Goal: Information Seeking & Learning: Learn about a topic

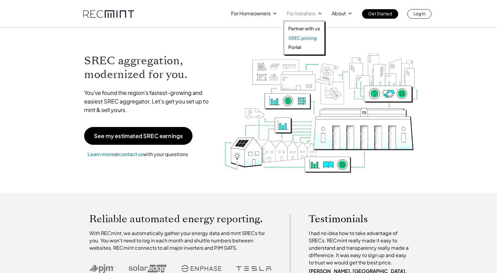
click at [302, 40] on div "Partner with us SREC pricing Portal" at bounding box center [304, 38] width 41 height 34
click at [300, 36] on p "SREC pricing" at bounding box center [302, 38] width 28 height 6
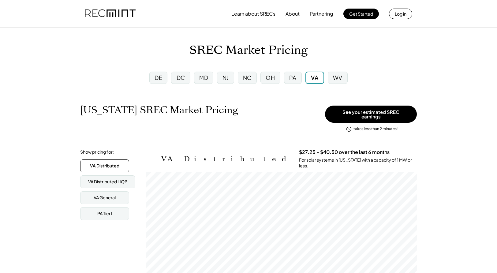
scroll to position [101, 271]
click at [203, 78] on div "MD" at bounding box center [203, 78] width 9 height 8
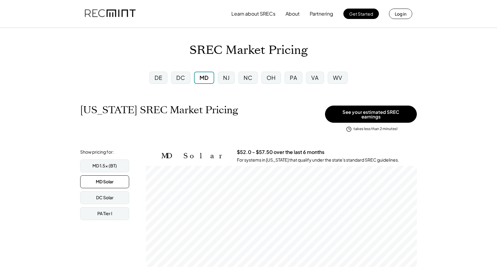
click at [226, 78] on div "NJ" at bounding box center [226, 78] width 6 height 8
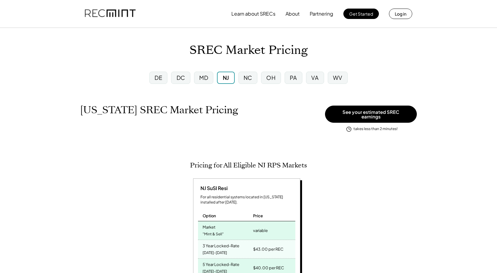
click at [247, 78] on div "NC" at bounding box center [248, 78] width 9 height 8
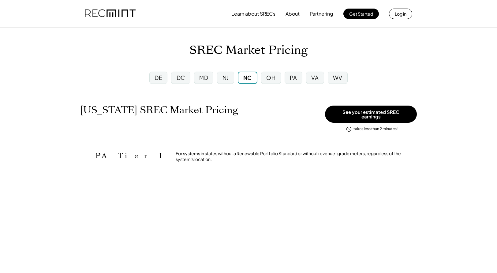
scroll to position [306261, 306261]
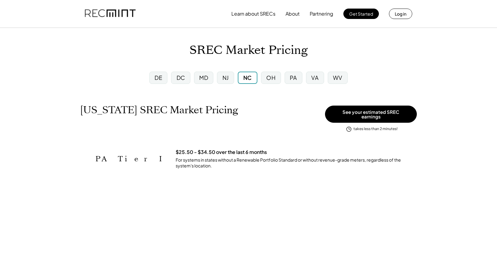
click at [270, 78] on div "OH" at bounding box center [270, 78] width 9 height 8
click at [294, 78] on div "PA" at bounding box center [293, 78] width 7 height 8
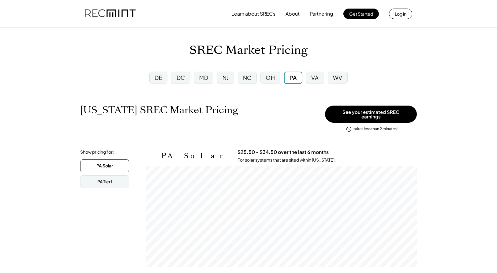
click at [313, 79] on div "VA" at bounding box center [314, 78] width 7 height 8
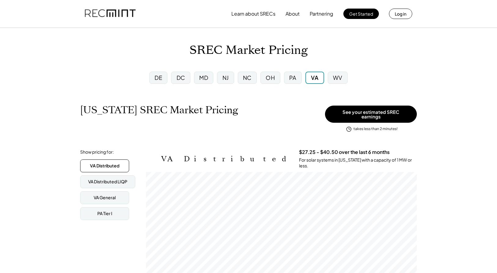
scroll to position [101, 271]
click at [338, 78] on div "WV" at bounding box center [337, 78] width 9 height 8
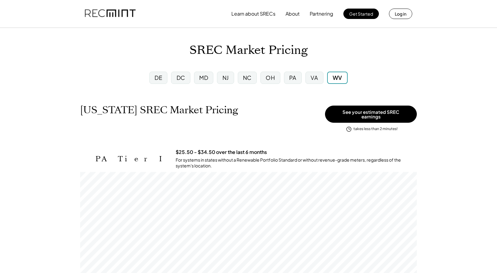
scroll to position [101, 337]
click at [157, 75] on div "DE" at bounding box center [159, 78] width 8 height 8
click at [111, 14] on img at bounding box center [110, 13] width 51 height 21
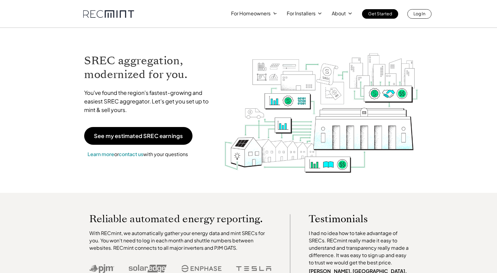
click at [170, 24] on div "For Homeowners For Installers About Get Started Log In" at bounding box center [248, 14] width 497 height 28
